Goal: Find specific page/section: Find specific page/section

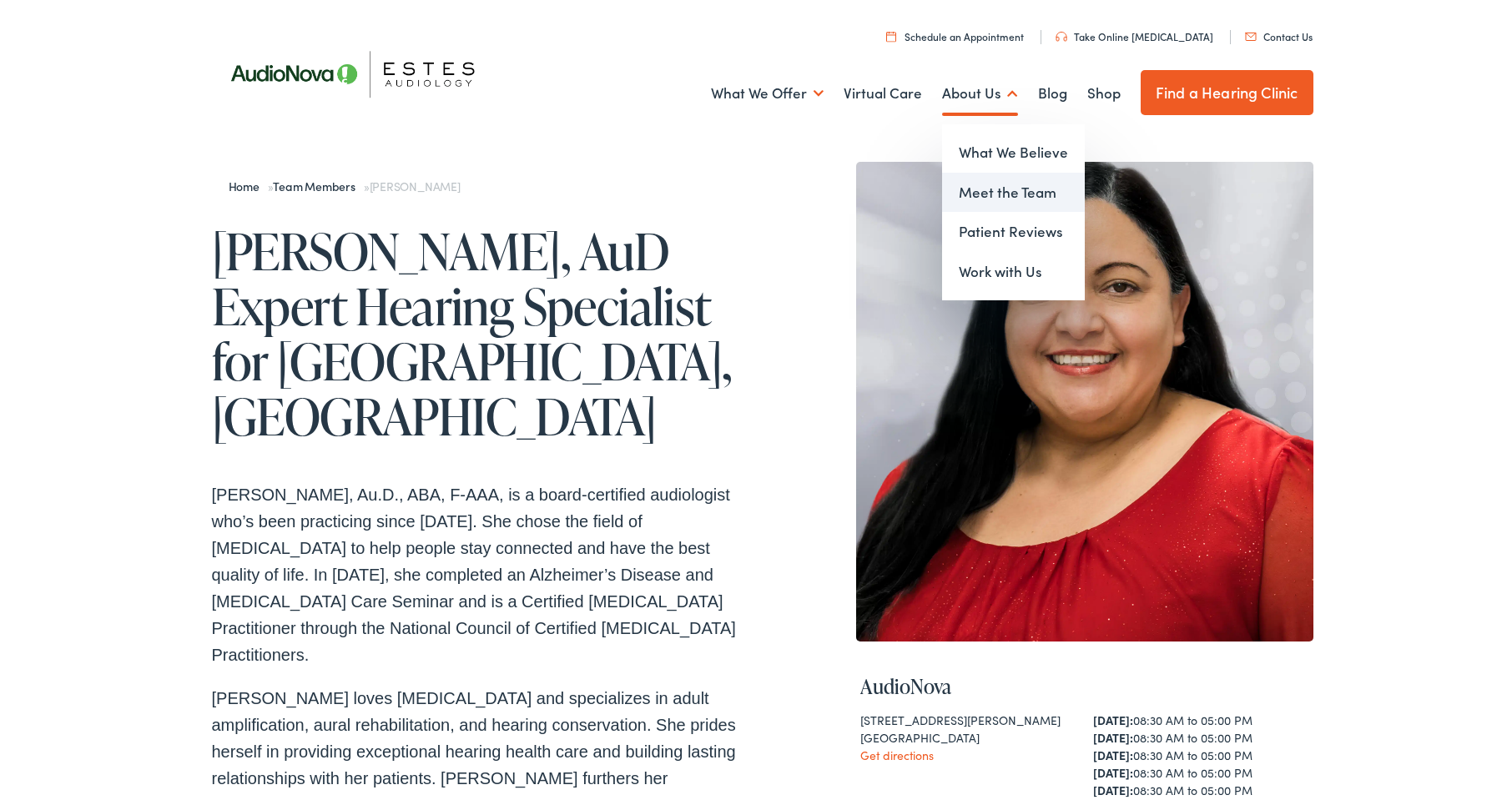
click at [985, 195] on link "Meet the Team" at bounding box center [1013, 189] width 142 height 40
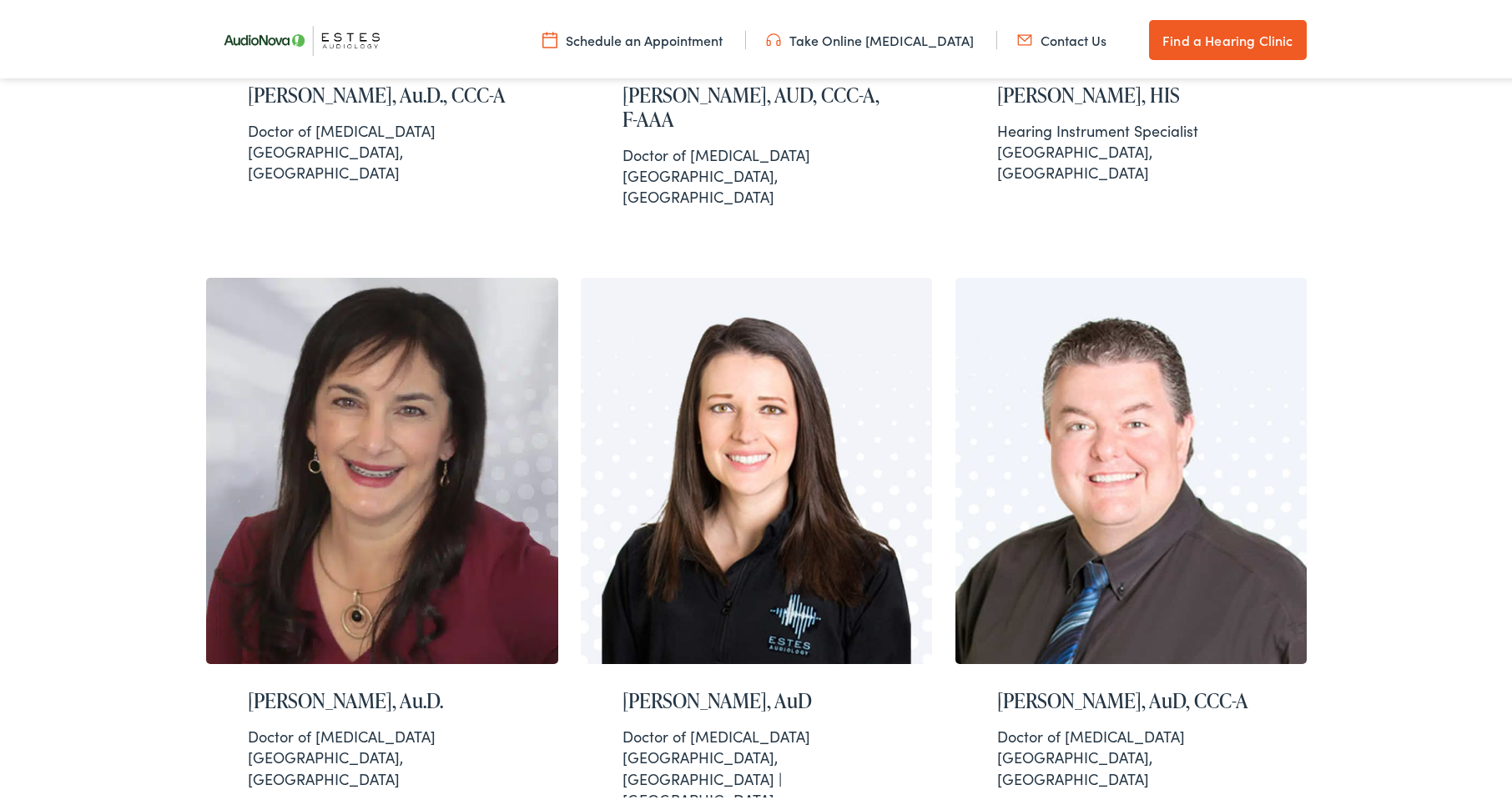
scroll to position [1001, 0]
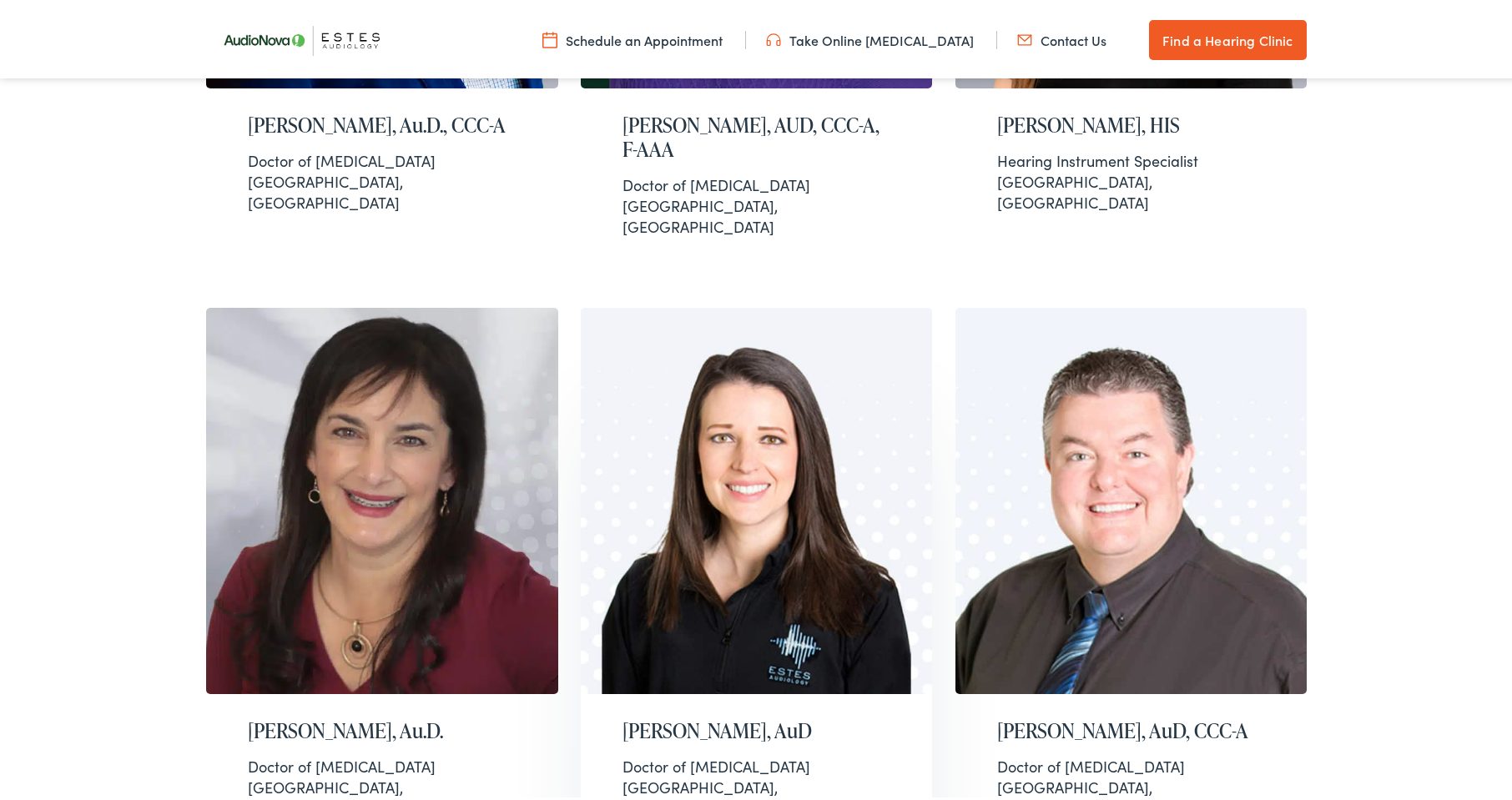
click at [698, 716] on h2 "[PERSON_NAME], AuD" at bounding box center [756, 728] width 268 height 24
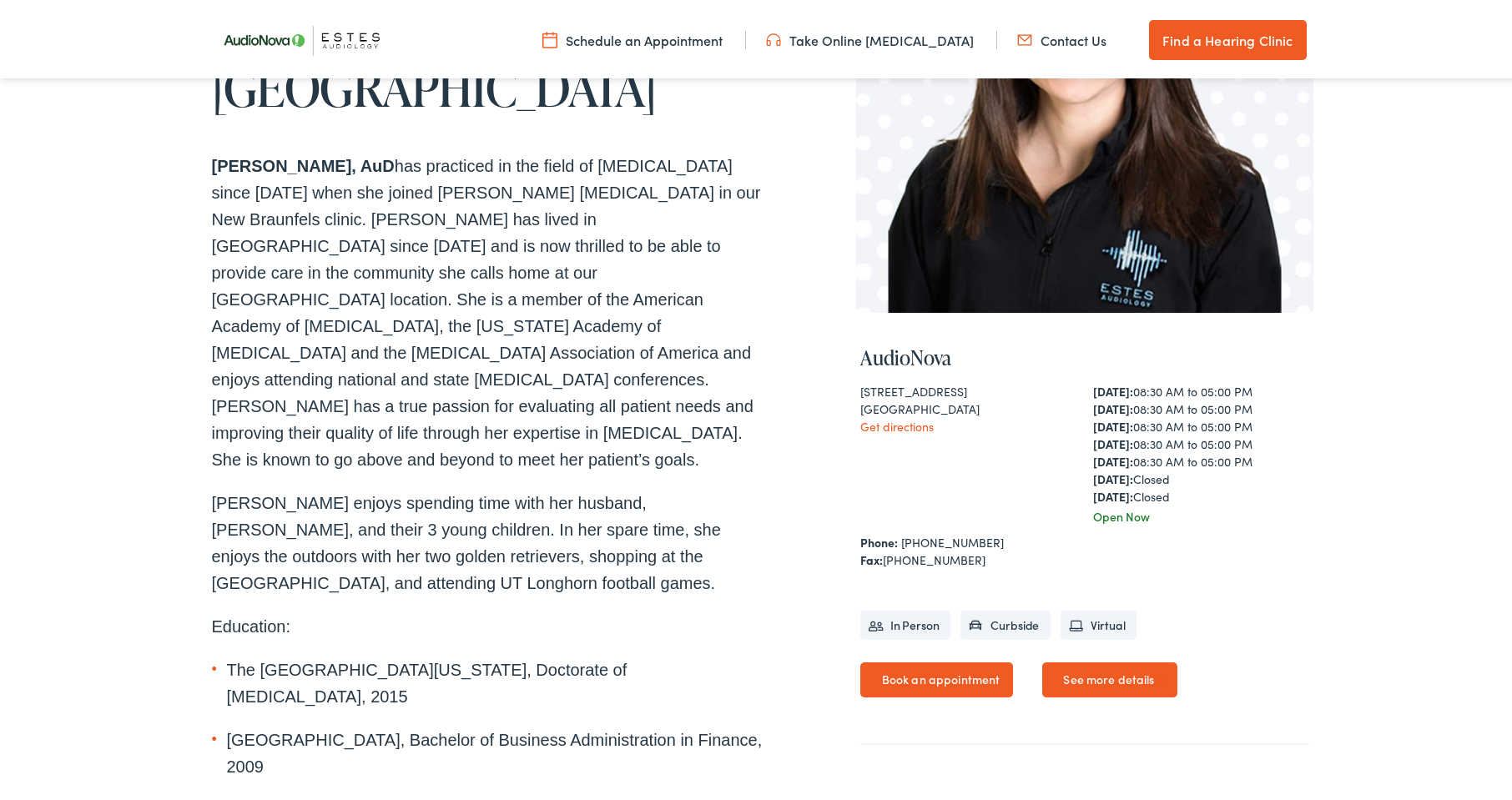
scroll to position [166, 0]
